Goal: Check status: Check status

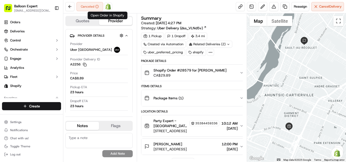
click at [108, 6] on img at bounding box center [108, 7] width 6 height 6
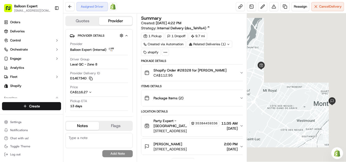
click at [115, 5] on img at bounding box center [113, 7] width 6 height 6
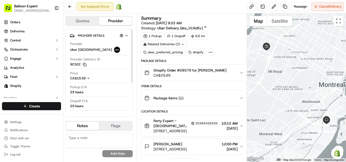
click at [120, 8] on img at bounding box center [119, 7] width 6 height 6
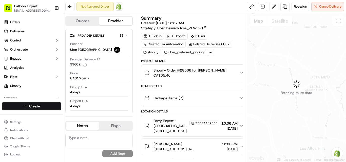
click at [119, 8] on img at bounding box center [119, 7] width 6 height 6
